Goal: Information Seeking & Learning: Learn about a topic

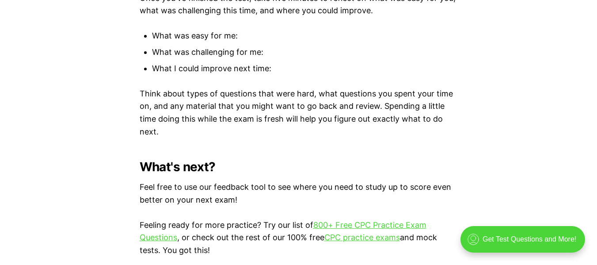
scroll to position [2700, 0]
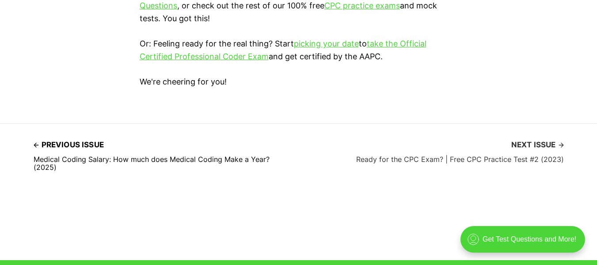
click at [543, 141] on span "Next issue" at bounding box center [537, 145] width 53 height 14
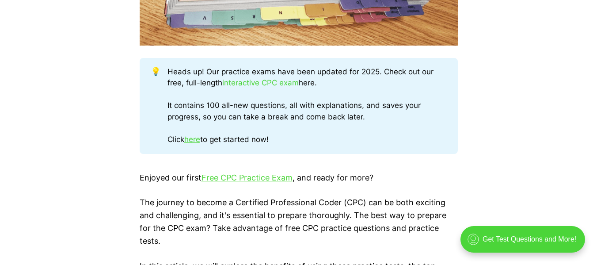
scroll to position [694, 0]
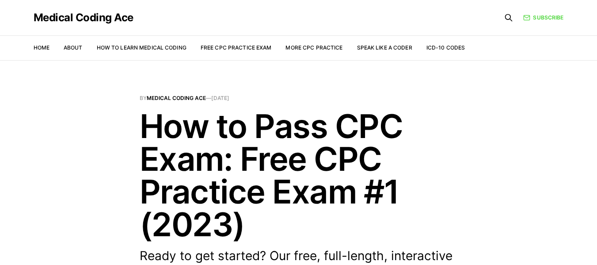
scroll to position [2700, 0]
